Goal: Task Accomplishment & Management: Use online tool/utility

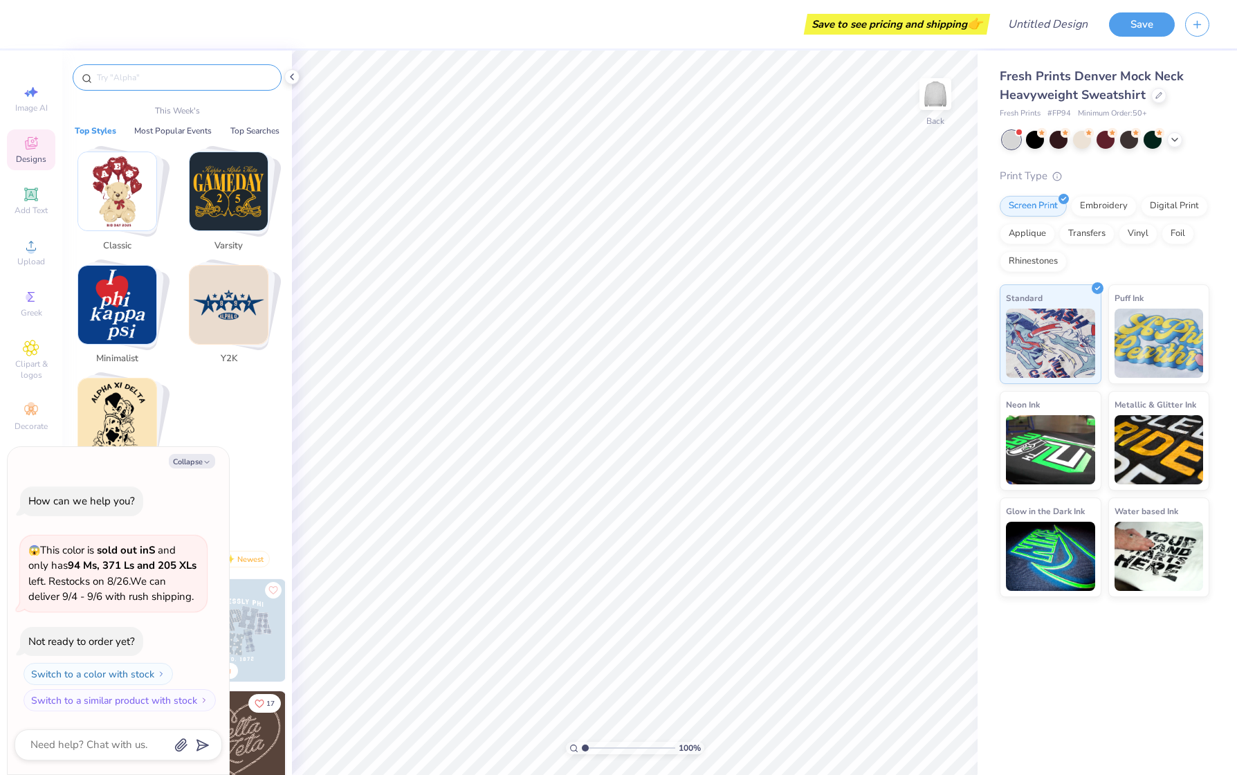
type textarea "x"
click at [120, 74] on input "text" at bounding box center [183, 78] width 177 height 14
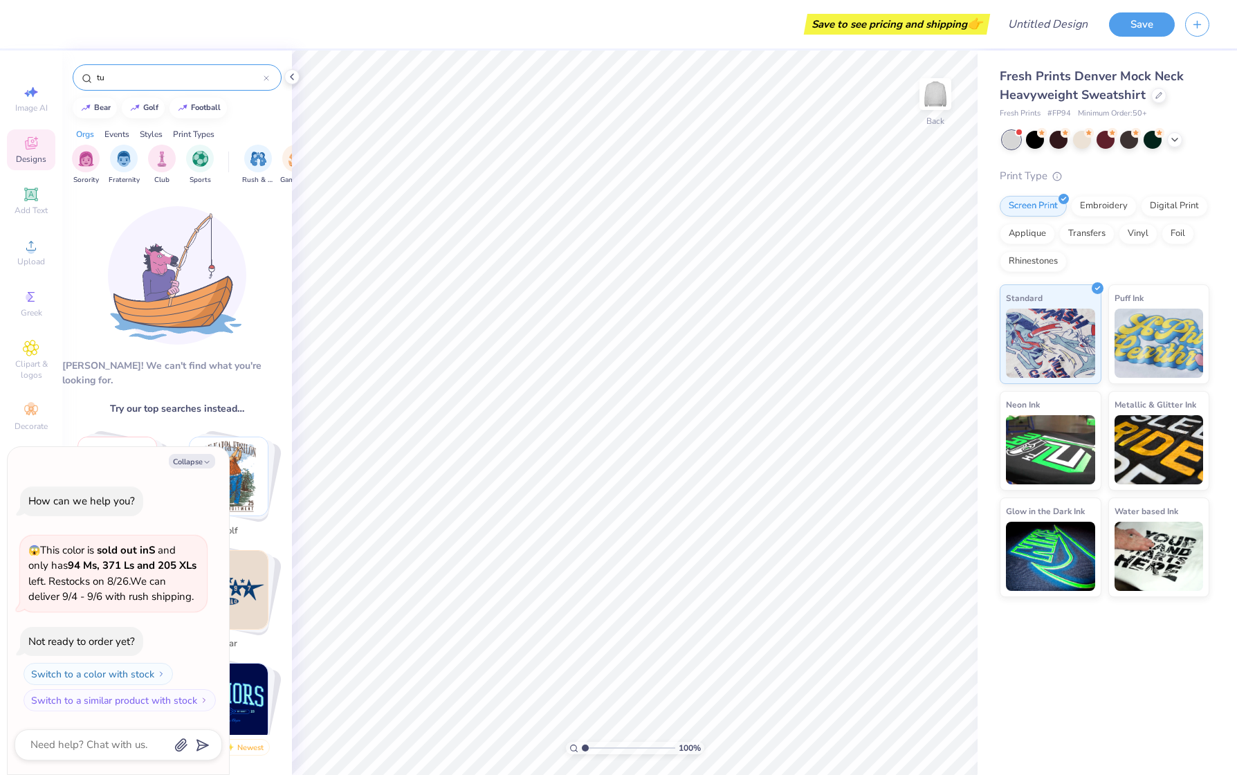
type input "t"
type input "T"
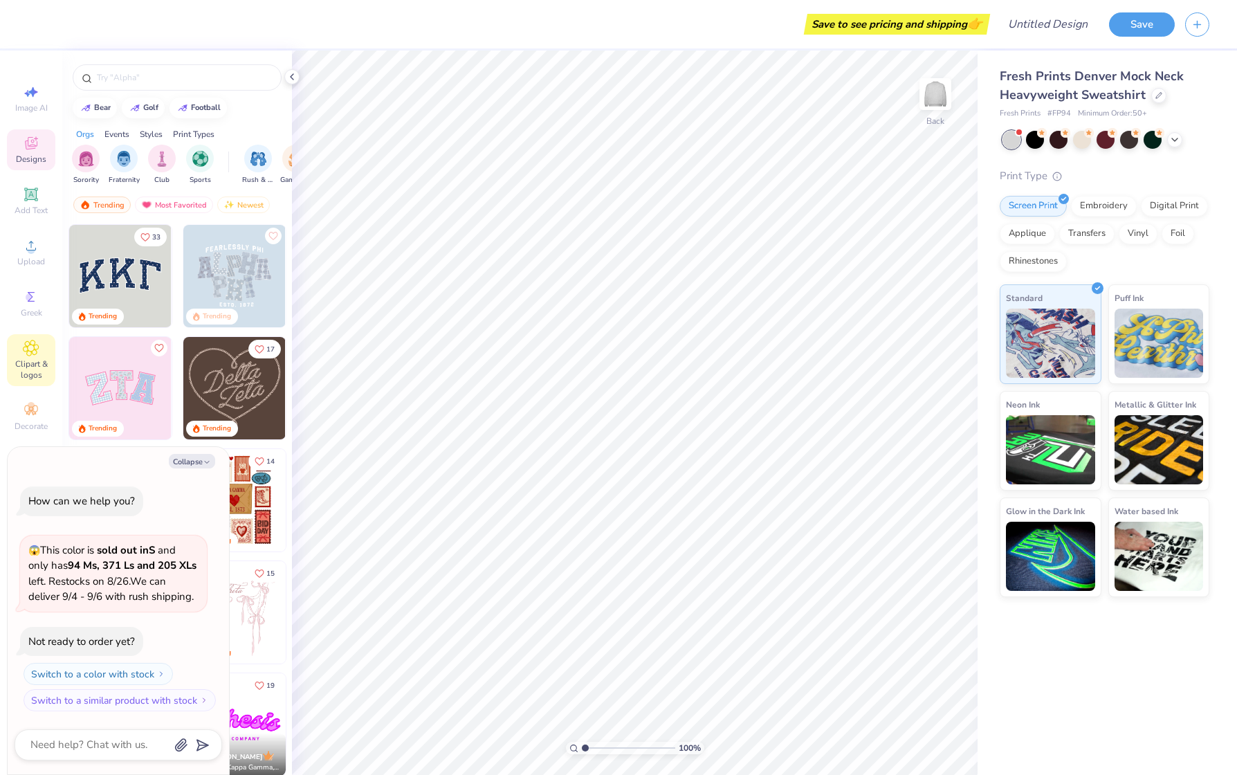
click at [37, 354] on icon at bounding box center [31, 348] width 16 height 17
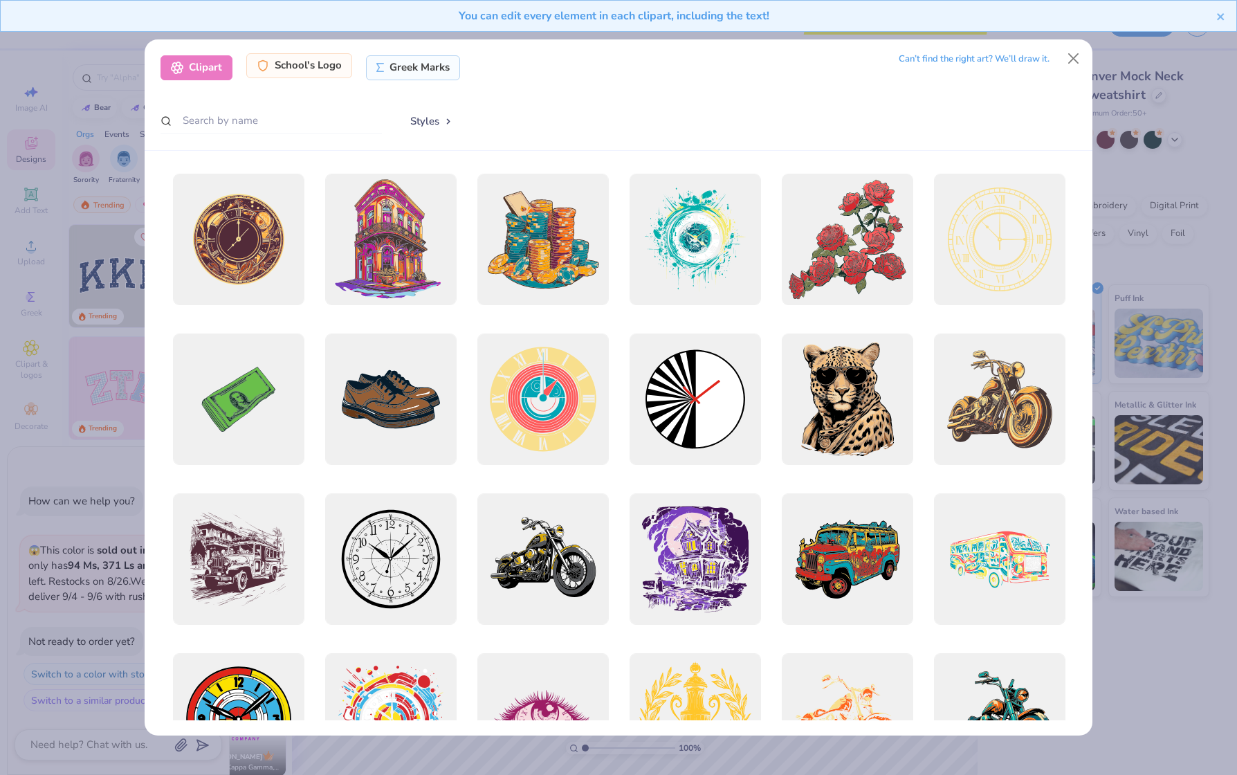
click at [314, 68] on div "School's Logo" at bounding box center [299, 65] width 106 height 25
type textarea "x"
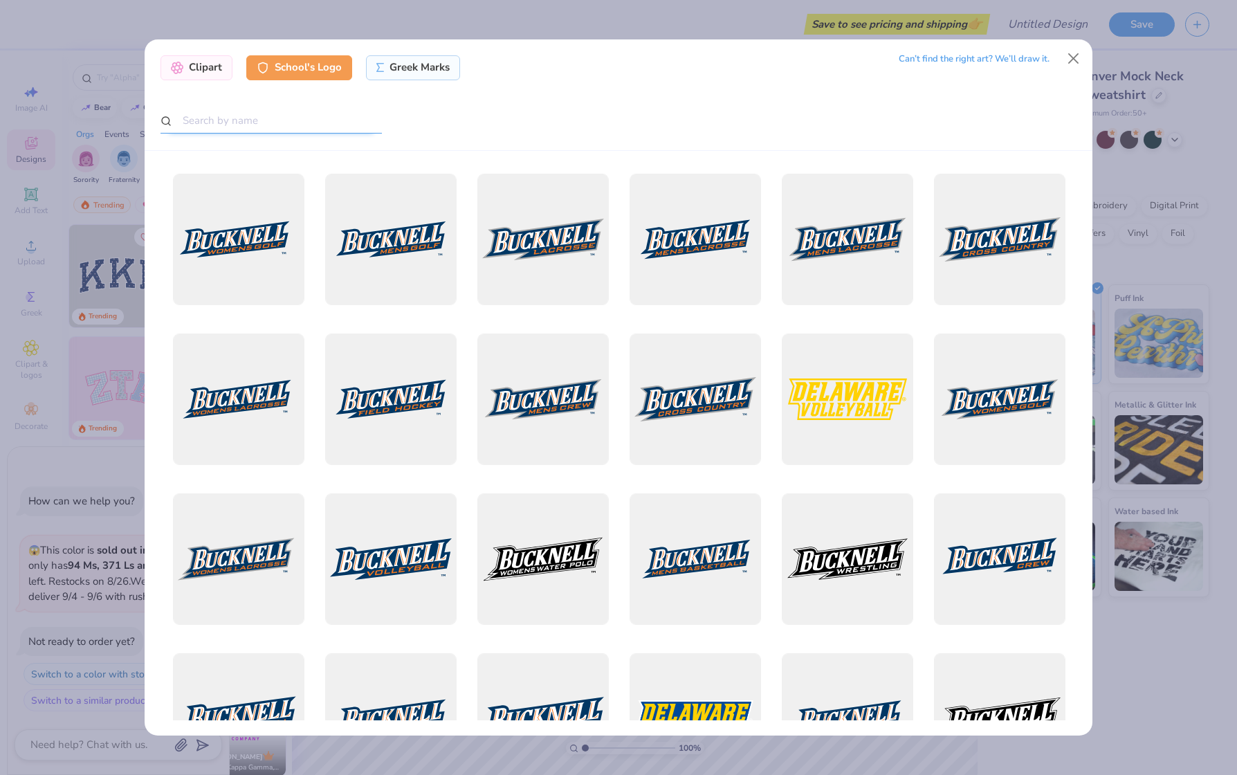
click at [232, 125] on input "text" at bounding box center [270, 121] width 221 height 26
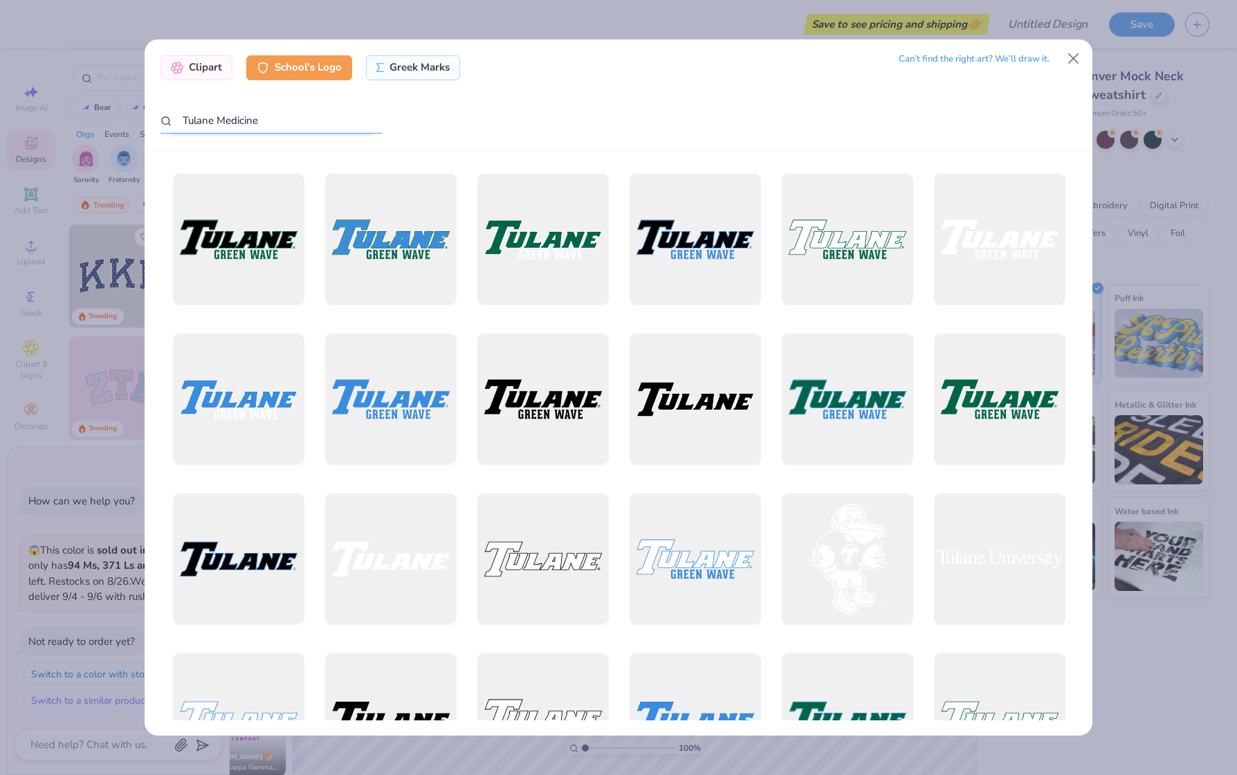
type input "Tulane Medicine"
type textarea "x"
type input "Tulane School of Medicine"
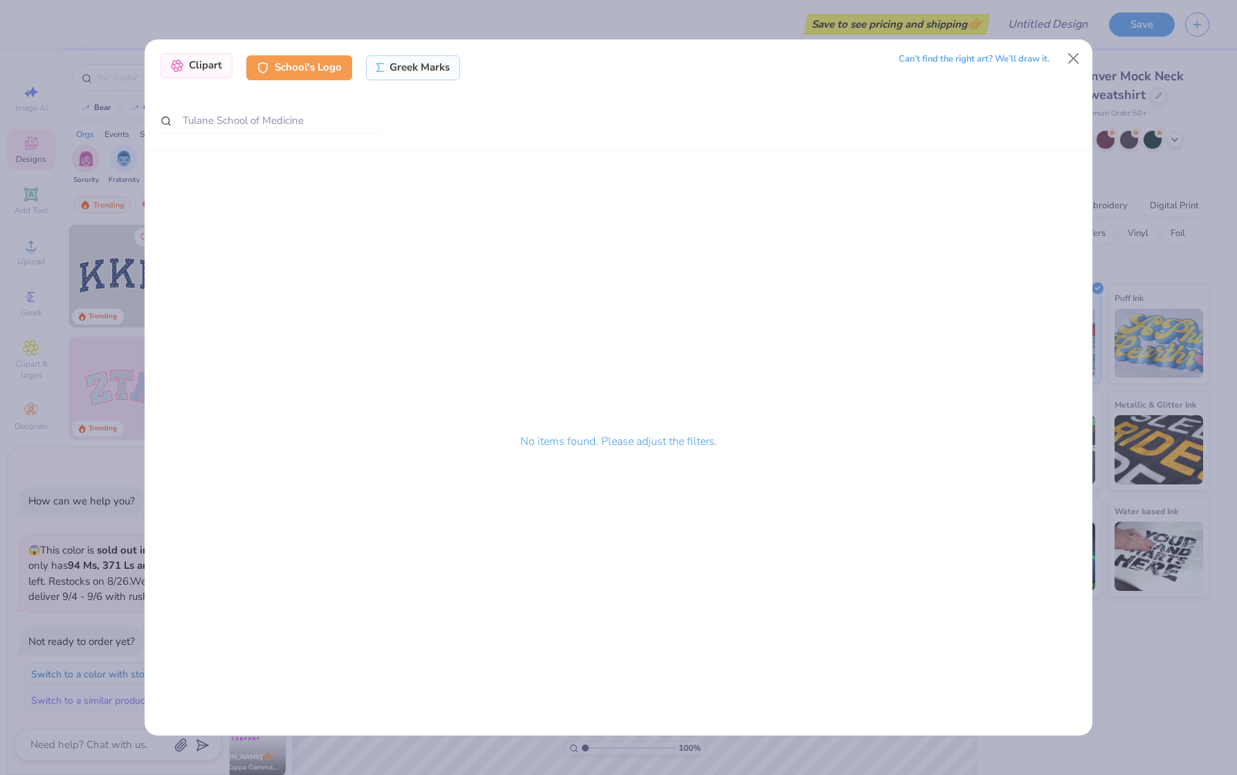
click at [190, 67] on div "Clipart" at bounding box center [196, 65] width 72 height 25
type textarea "x"
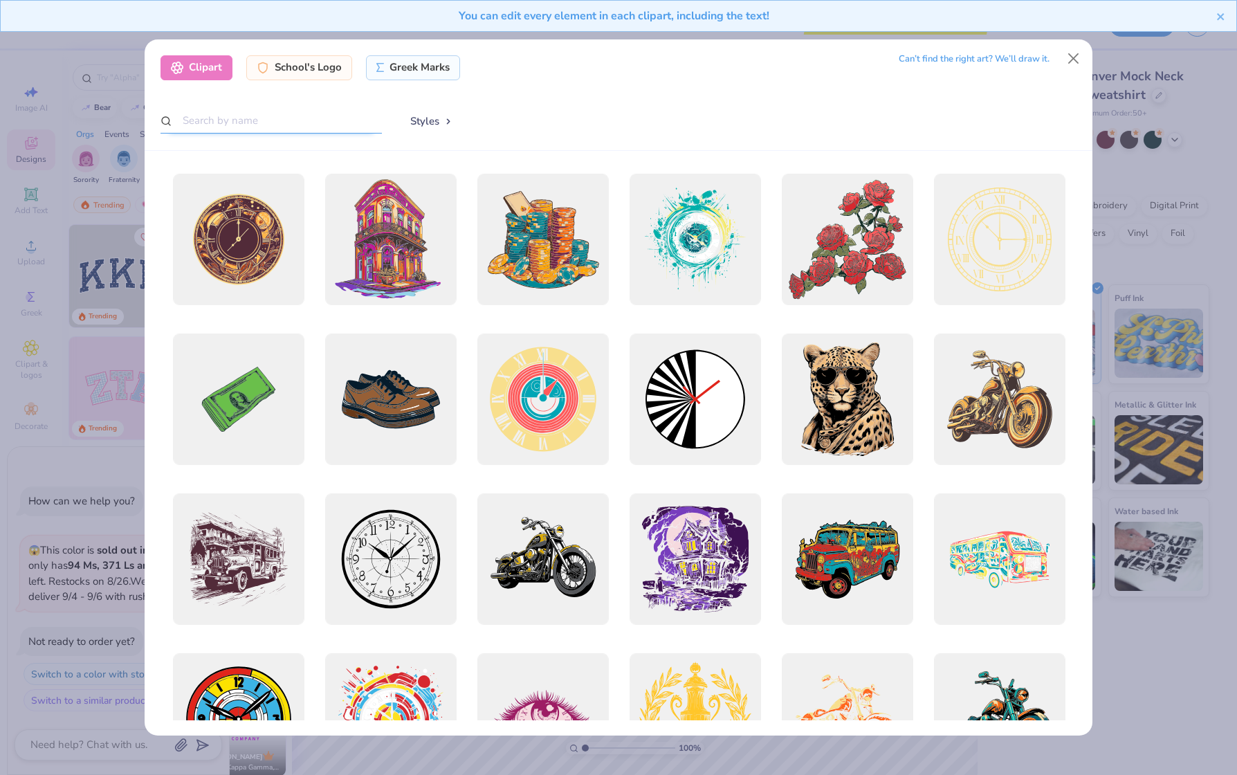
click at [282, 119] on input "text" at bounding box center [270, 121] width 221 height 26
type input "Tulane"
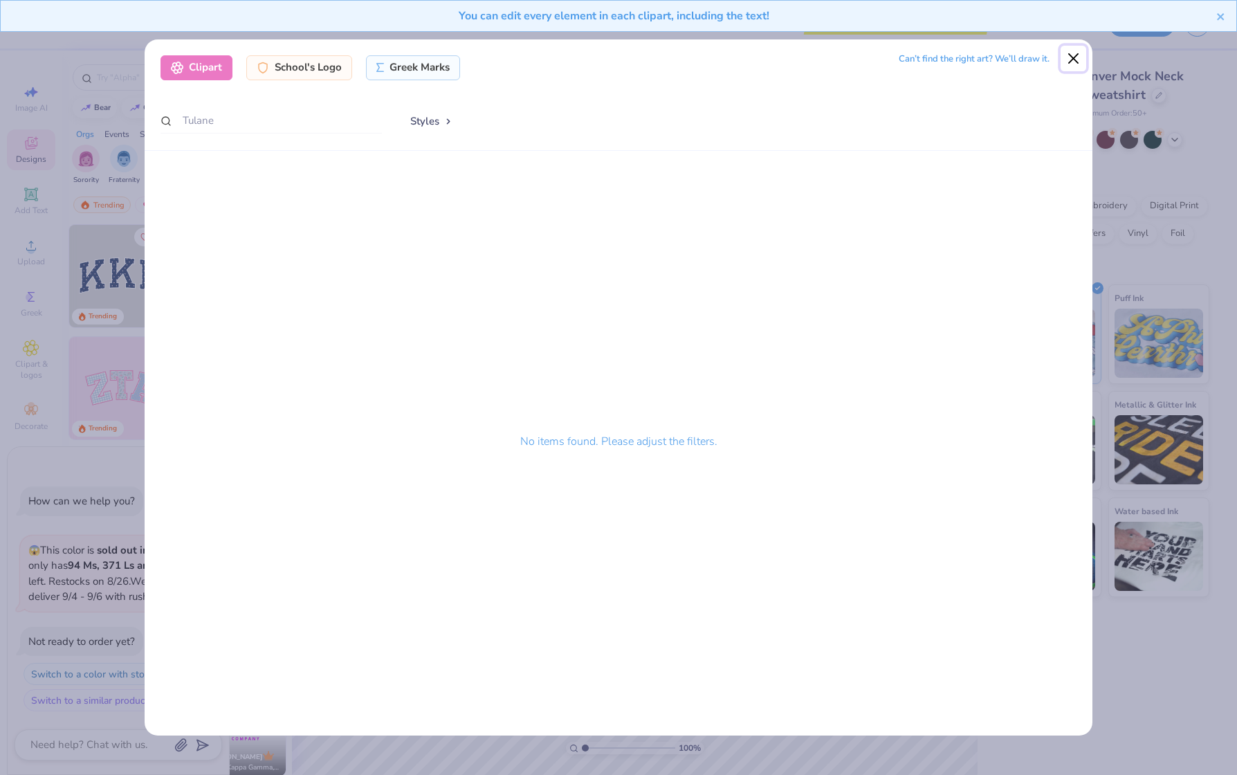
click at [1076, 56] on button "Close" at bounding box center [1073, 59] width 26 height 26
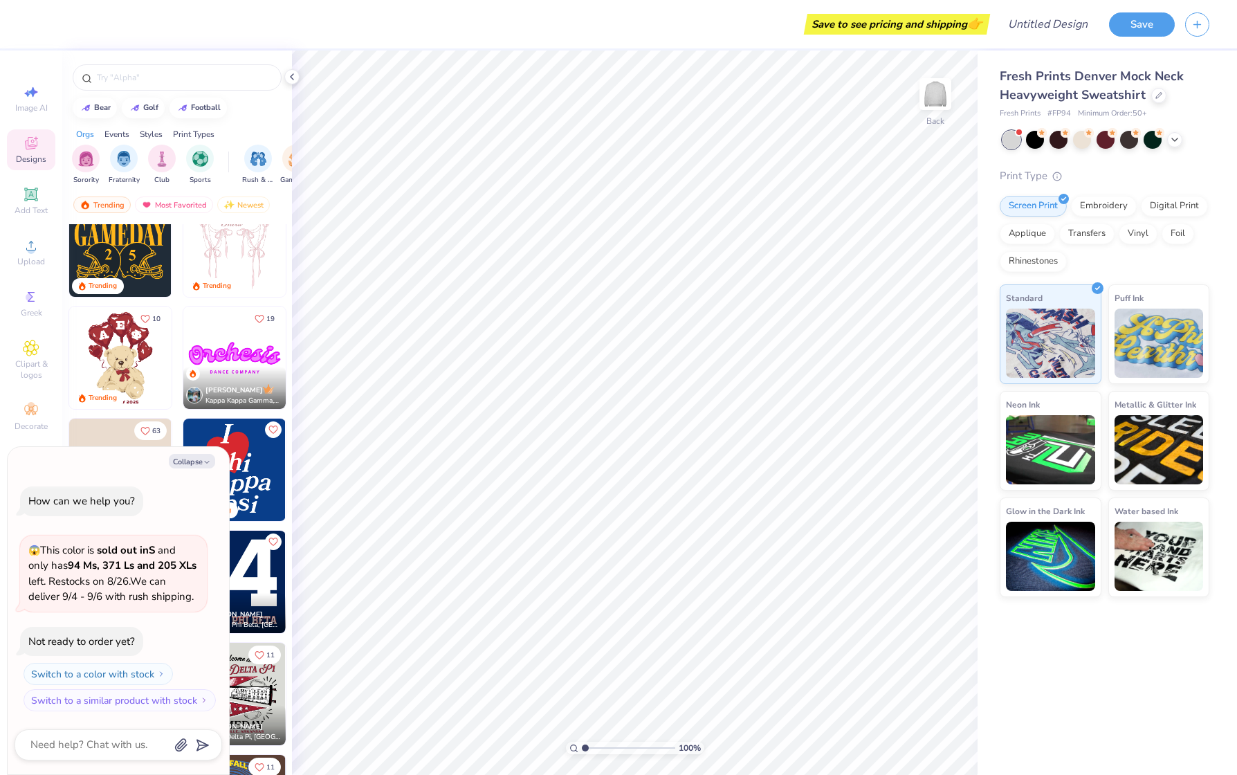
scroll to position [369, 0]
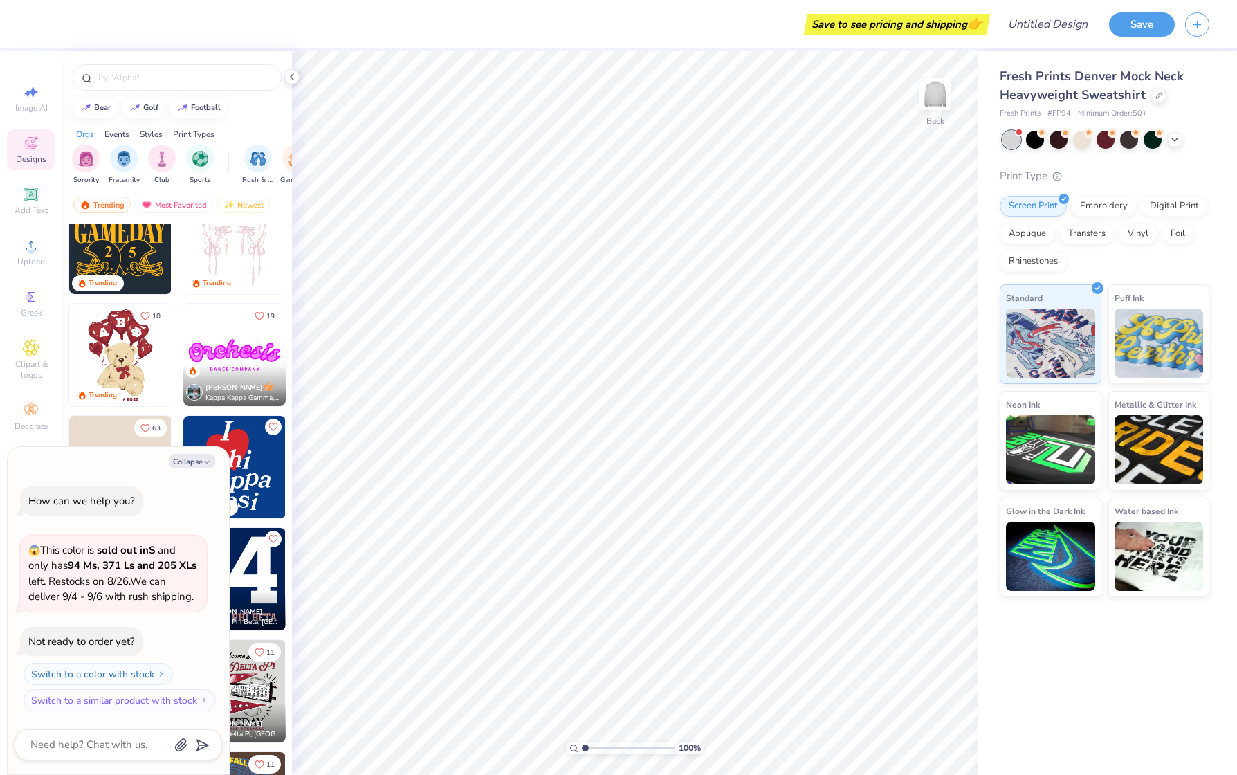
click at [4, 410] on div "Image AI Designs Add Text Upload Greek Clipart & logos Decorate" at bounding box center [31, 412] width 62 height 724
click at [187, 463] on button "Collapse" at bounding box center [192, 461] width 46 height 15
type textarea "x"
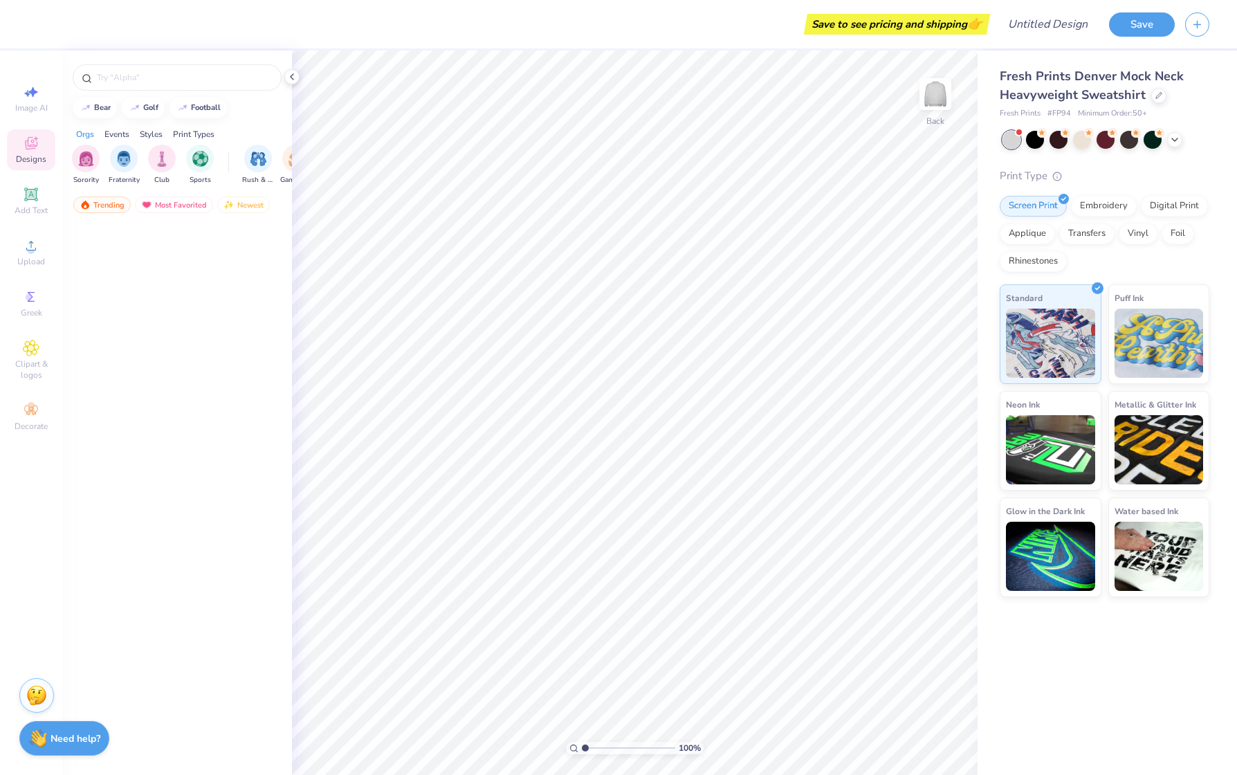
scroll to position [4212, 0]
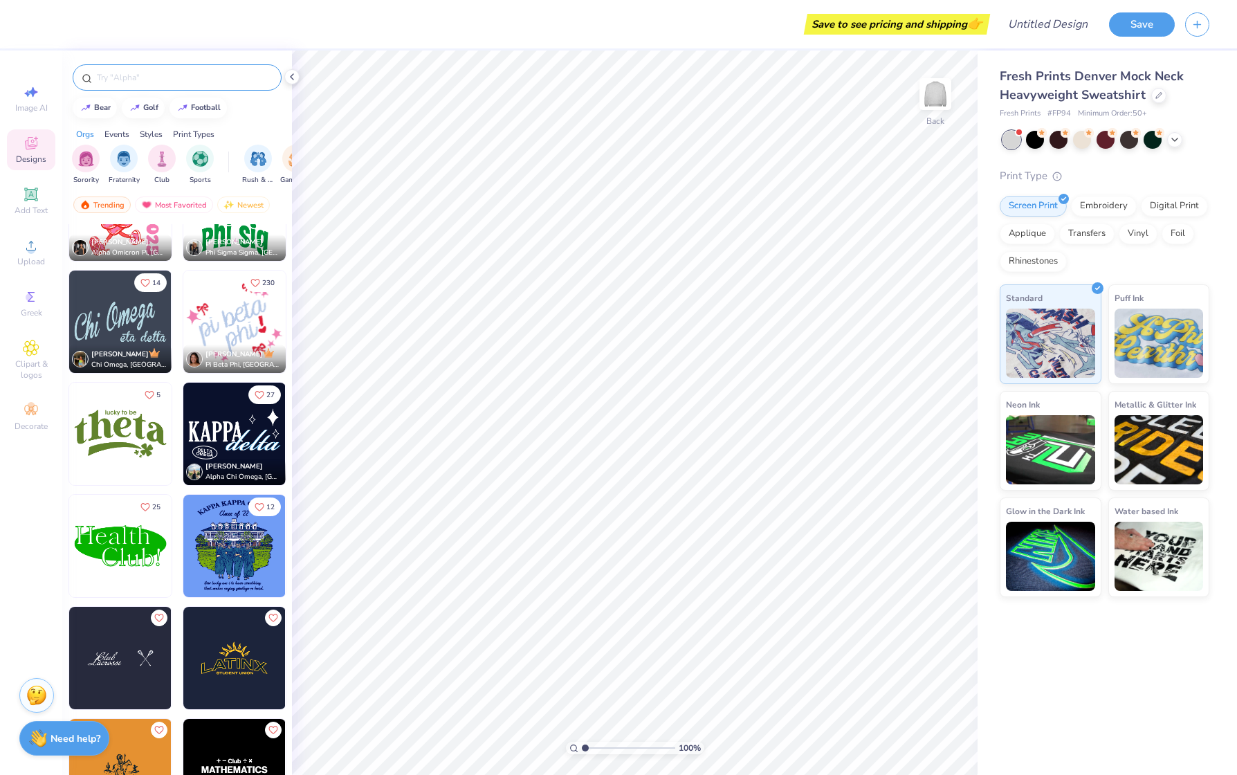
click at [233, 83] on input "text" at bounding box center [183, 78] width 177 height 14
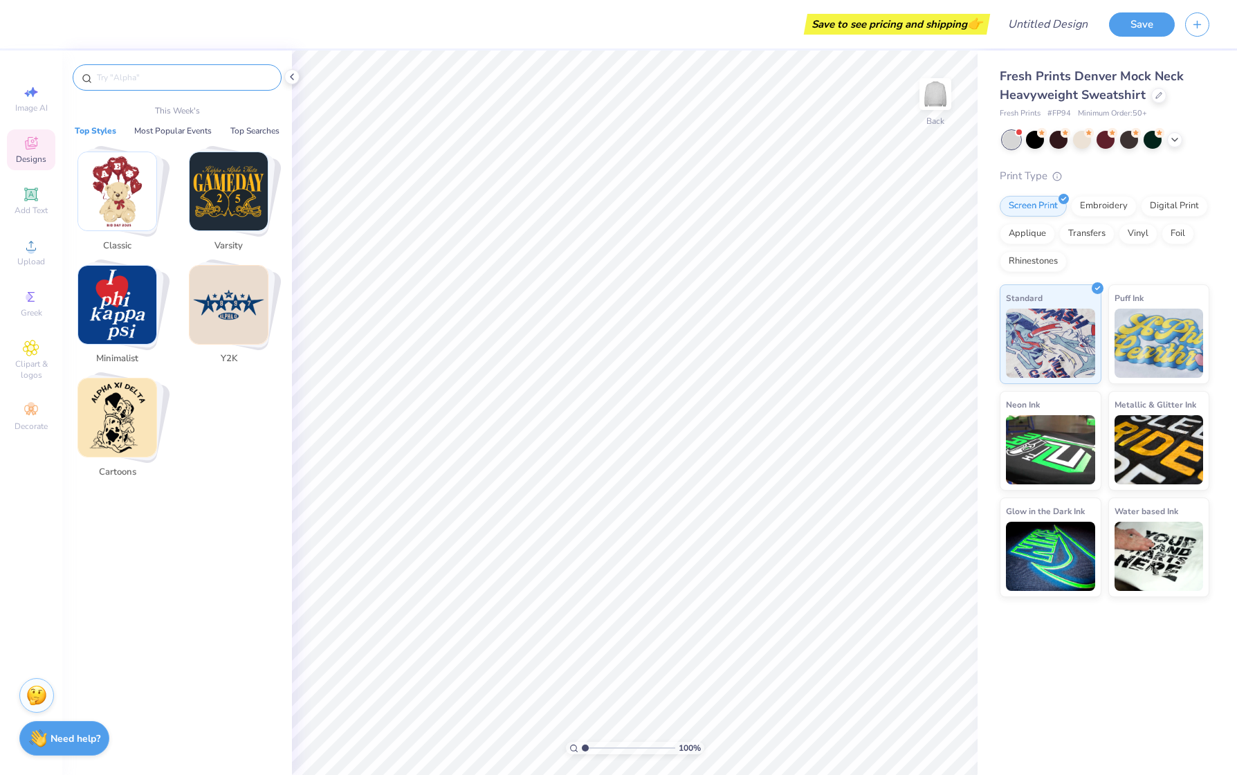
click at [233, 83] on input "text" at bounding box center [183, 78] width 177 height 14
